Goal: Feedback & Contribution: Leave review/rating

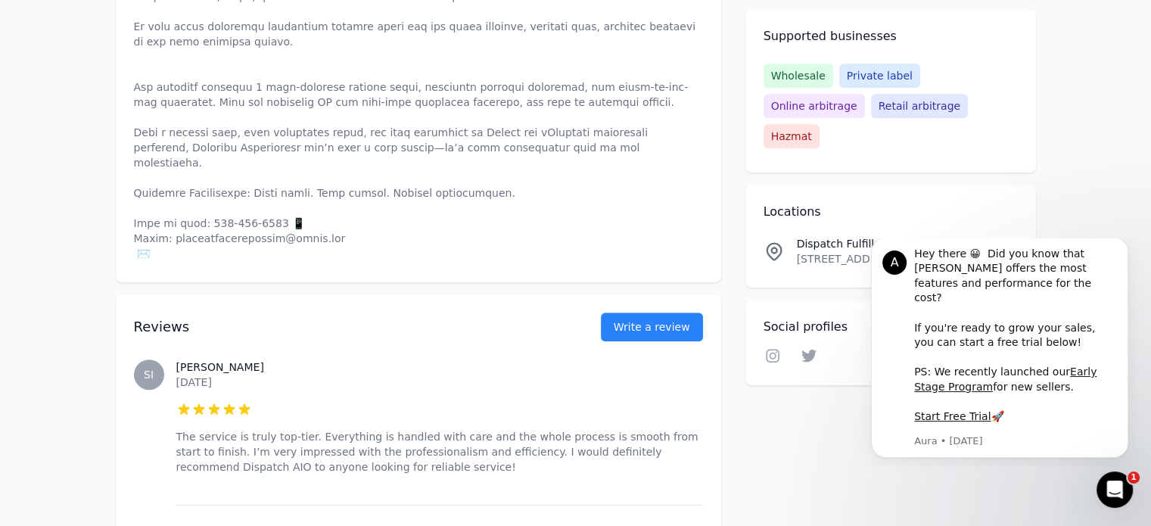
scroll to position [825, 0]
click at [654, 311] on link "Write a review" at bounding box center [652, 325] width 102 height 29
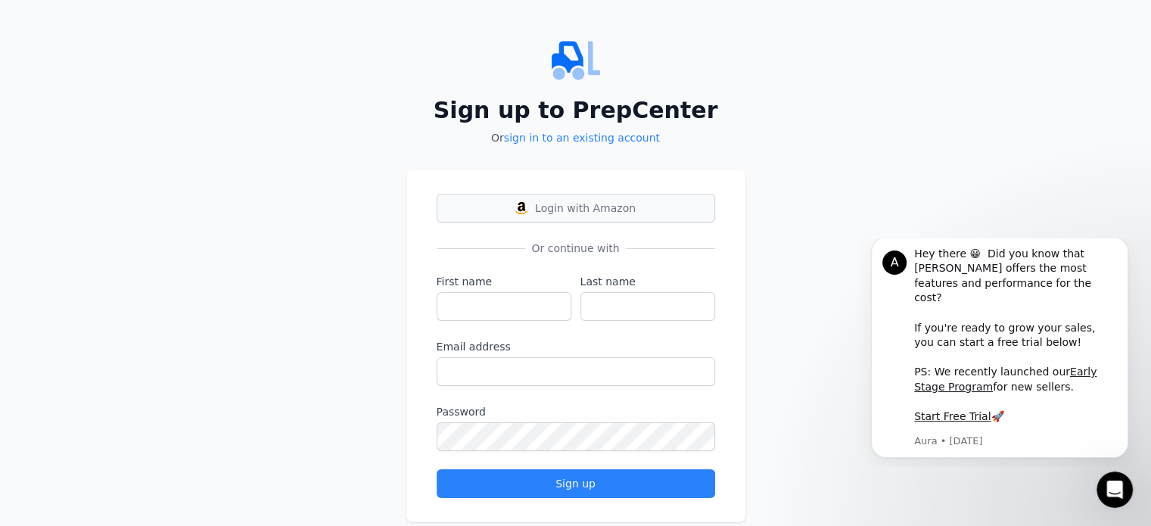
click at [591, 219] on button "Login with Amazon" at bounding box center [576, 208] width 279 height 29
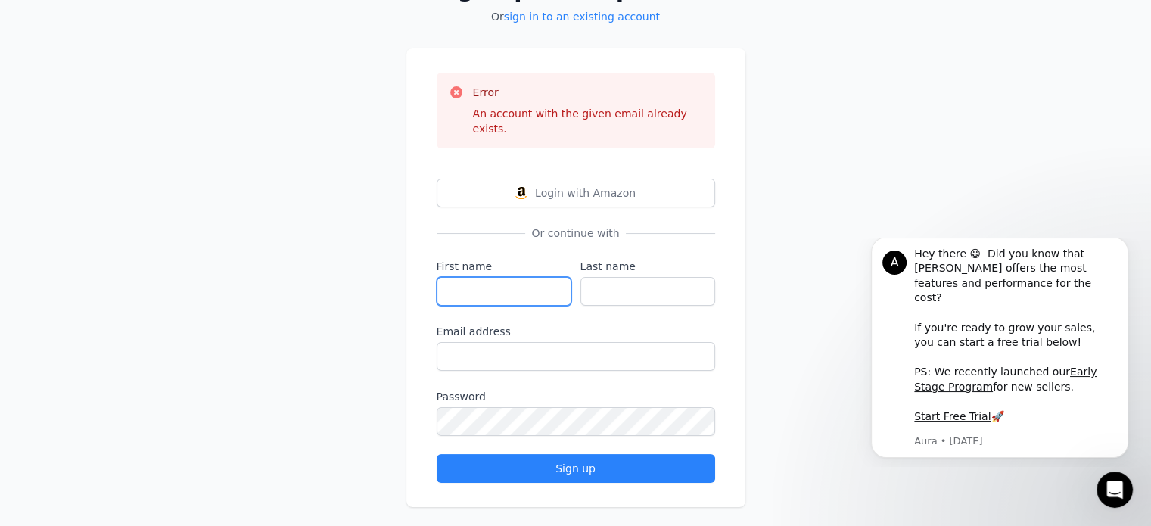
click at [517, 277] on input "First name" at bounding box center [504, 291] width 135 height 29
type input "[PERSON_NAME]"
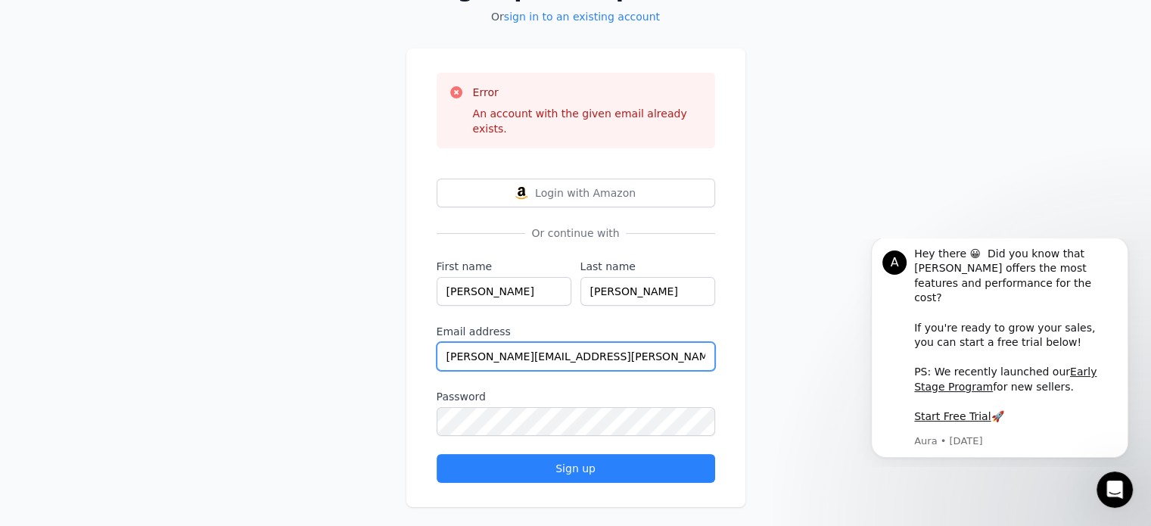
click at [528, 342] on input "[PERSON_NAME][EMAIL_ADDRESS][PERSON_NAME][DOMAIN_NAME]" at bounding box center [576, 356] width 279 height 29
type input "[PERSON_NAME][EMAIL_ADDRESS][DOMAIN_NAME]"
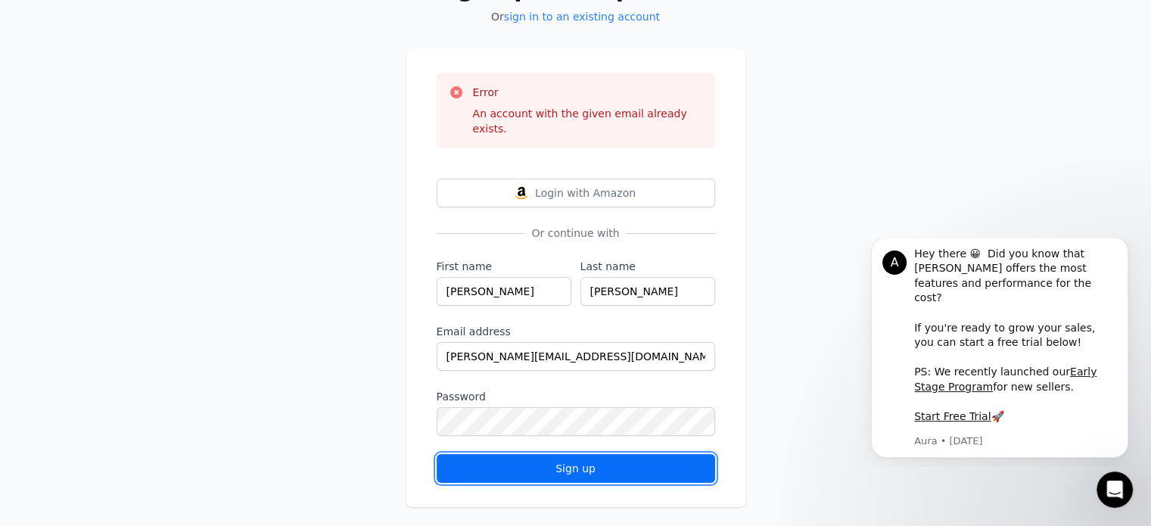
click at [543, 461] on div "Sign up" at bounding box center [576, 468] width 253 height 15
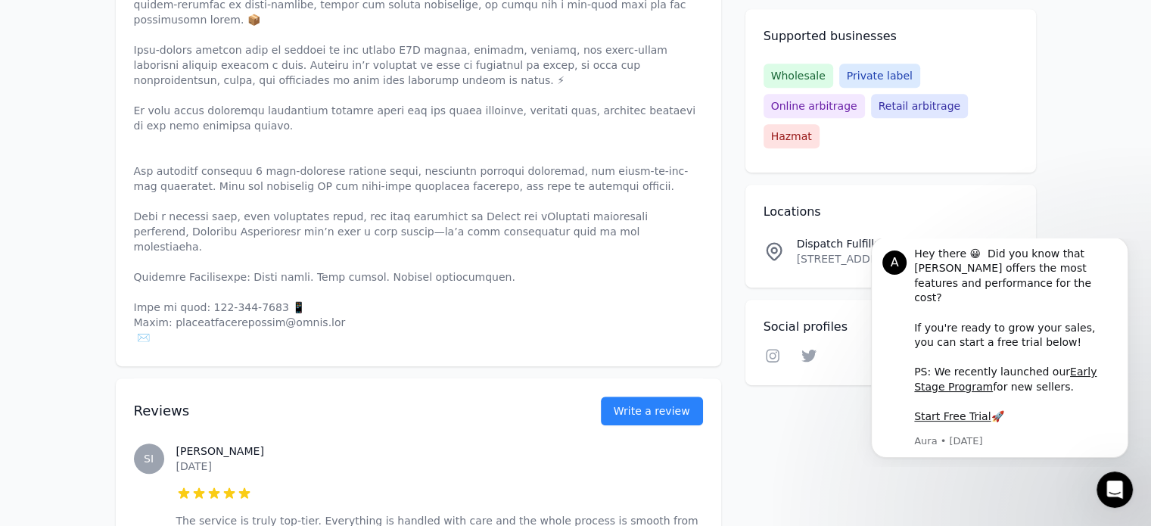
scroll to position [749, 0]
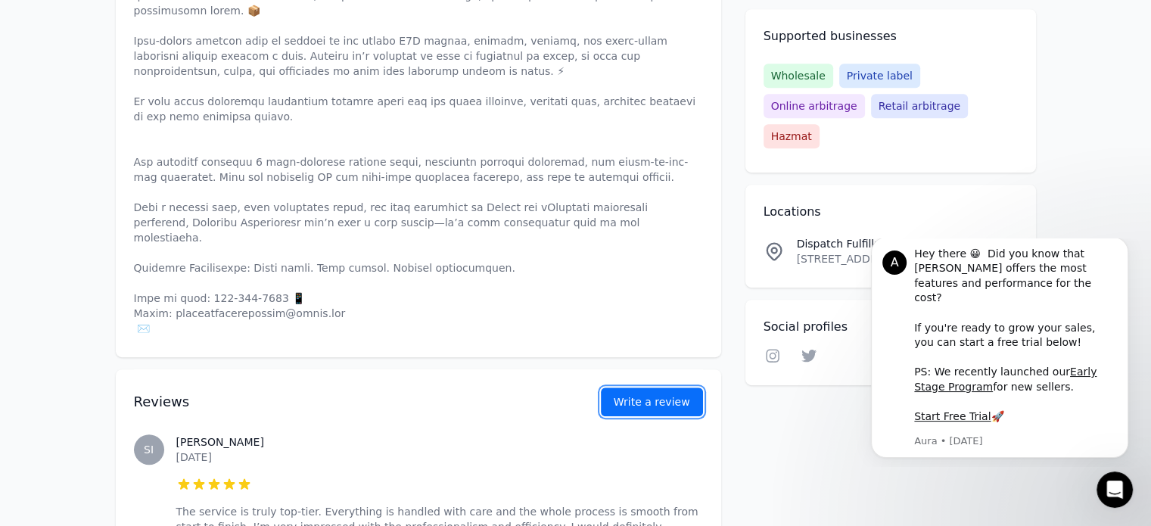
click at [649, 388] on button "Write a review" at bounding box center [652, 402] width 102 height 29
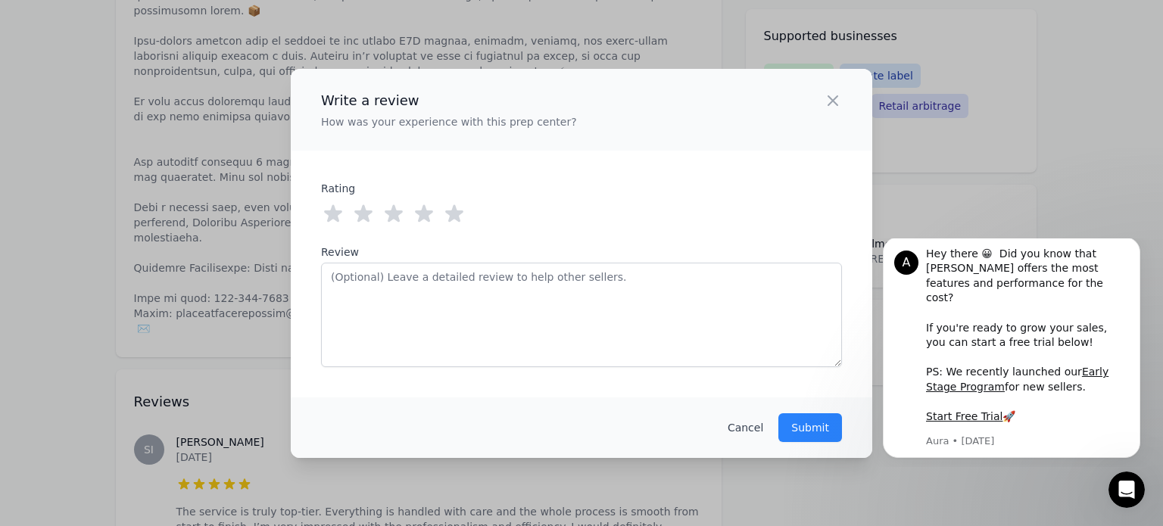
click at [457, 212] on icon at bounding box center [454, 212] width 18 height 17
click at [438, 126] on p "How was your experience with this prep center?" at bounding box center [449, 121] width 256 height 15
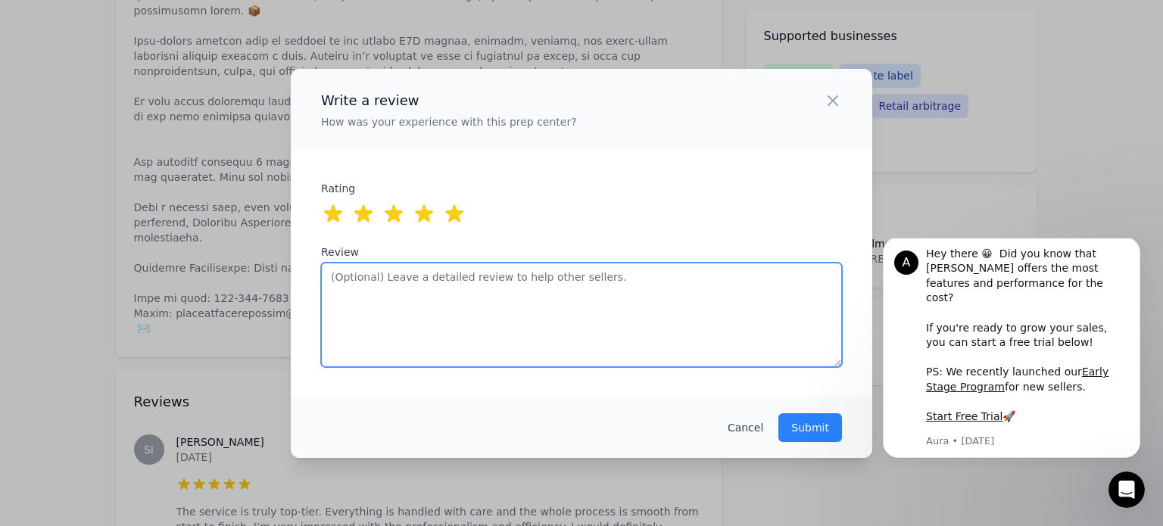
click at [387, 297] on textarea "Review" at bounding box center [581, 315] width 521 height 104
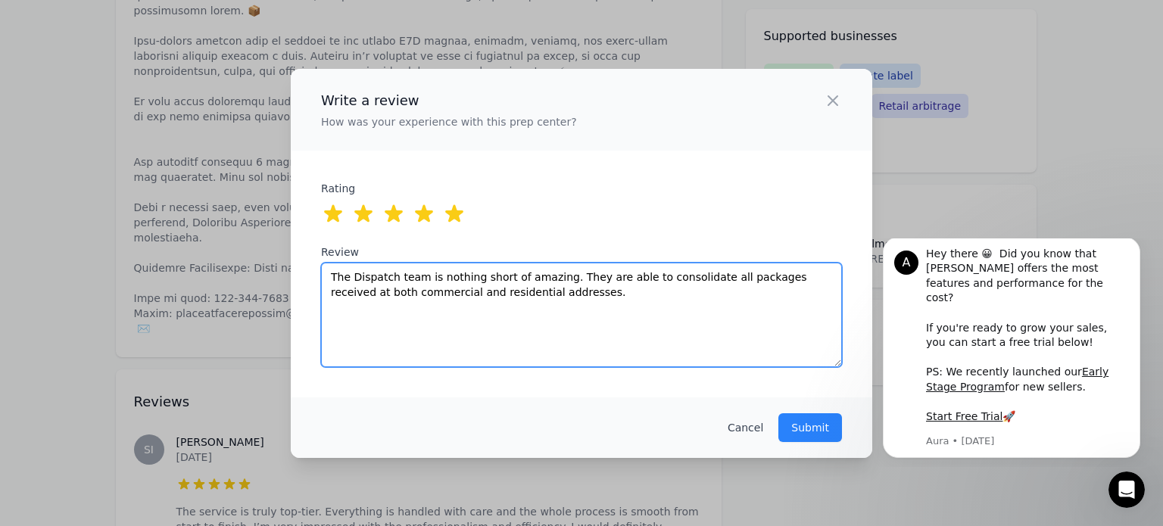
click at [527, 290] on textarea "The Dispatch team is nothing short of amazing. They are able to consolidate all…" at bounding box center [581, 315] width 521 height 104
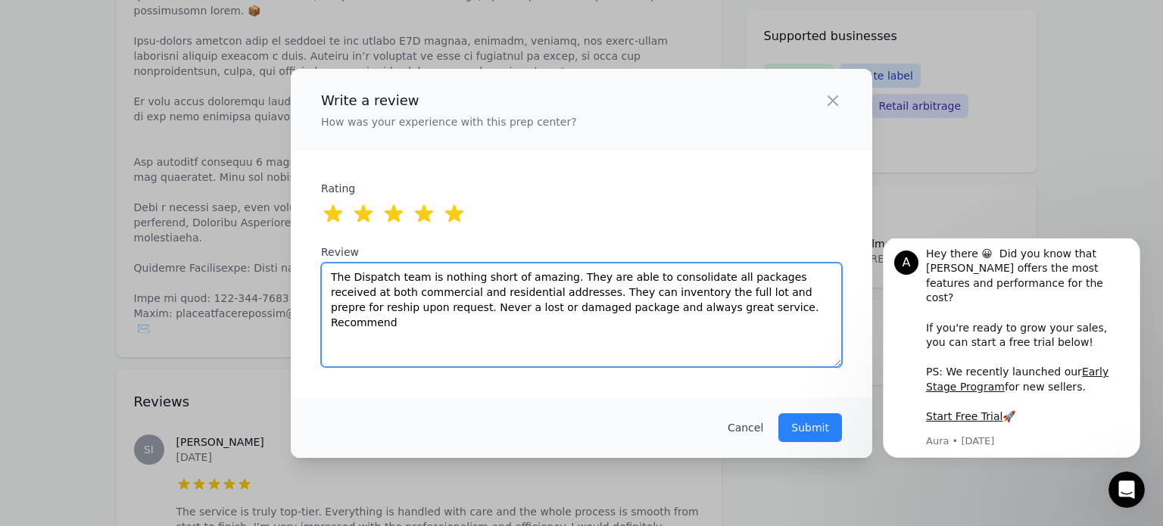
click at [391, 275] on textarea "The Dispatch team is nothing short of amazing. They are able to consolidate all…" at bounding box center [581, 315] width 521 height 104
click at [737, 311] on textarea "The Dispatch AIO team is nothing short of amazing. They are able to consolidate…" at bounding box center [581, 315] width 521 height 104
type textarea "The Dispatch AIO team is nothing short of amazing. They are able to consolidate…"
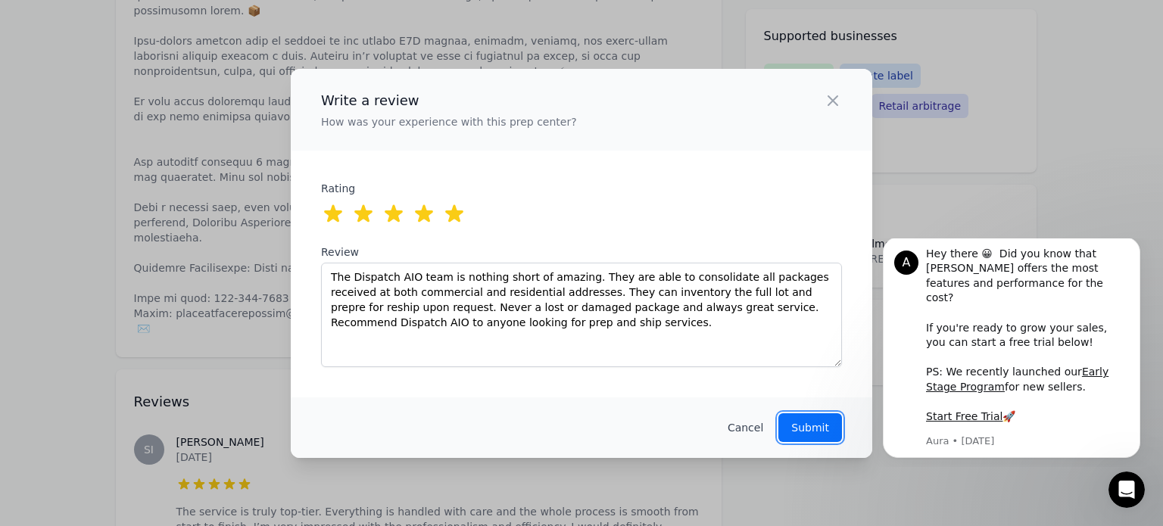
click at [833, 430] on button "Submit" at bounding box center [810, 427] width 64 height 29
